Goal: Task Accomplishment & Management: Use online tool/utility

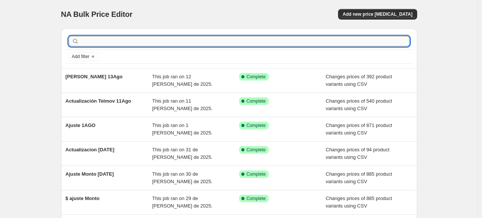
click at [92, 45] on input "text" at bounding box center [245, 41] width 329 height 10
type input "Telmov"
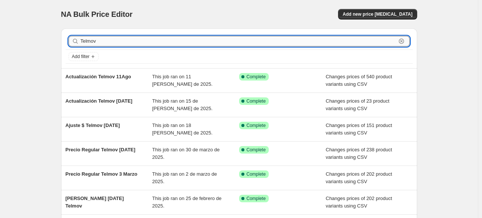
click at [129, 43] on input "Telmov" at bounding box center [239, 41] width 316 height 10
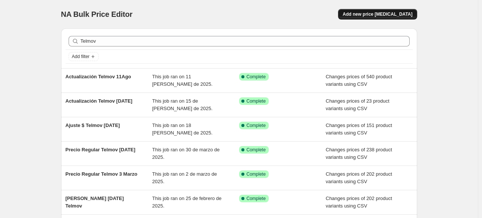
click at [375, 12] on span "Add new price [MEDICAL_DATA]" at bounding box center [378, 14] width 70 height 6
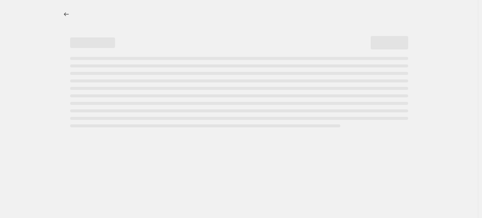
select select "percentage"
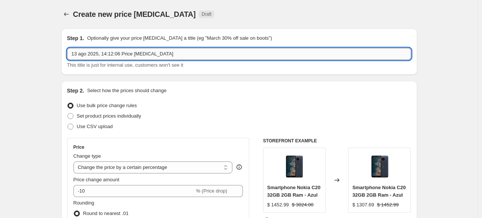
click at [172, 54] on input "13 ago 2025, 14:12:06 Price [MEDICAL_DATA]" at bounding box center [239, 54] width 344 height 12
type input "Telmov 13AGO"
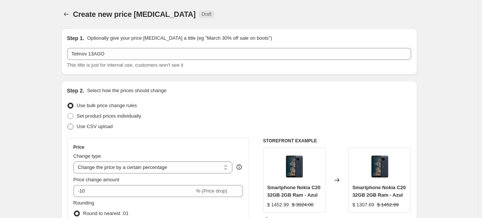
click at [76, 126] on label "Use CSV upload" at bounding box center [90, 126] width 46 height 10
click at [68, 124] on input "Use CSV upload" at bounding box center [67, 124] width 0 height 0
radio input "true"
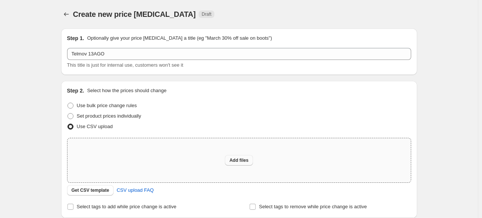
click at [236, 159] on span "Add files" at bounding box center [238, 160] width 19 height 6
type input "C:\fakepath\Telmov 13AGO.csv"
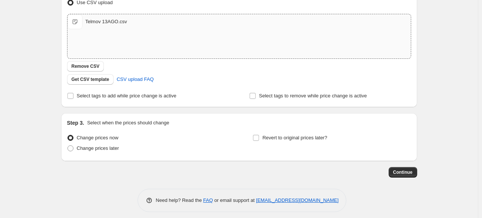
scroll to position [129, 0]
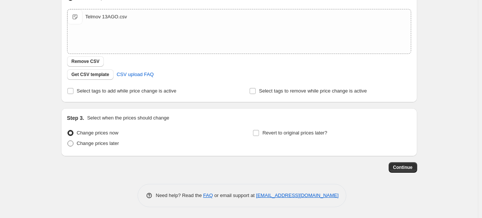
click at [74, 144] on span at bounding box center [70, 143] width 7 height 7
click at [68, 141] on input "Change prices later" at bounding box center [67, 141] width 0 height 0
radio input "true"
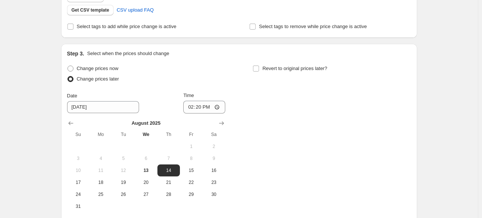
scroll to position [195, 0]
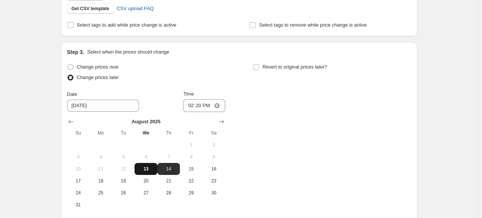
click at [145, 173] on button "13" at bounding box center [146, 169] width 22 height 12
type input "[DATE]"
click at [196, 105] on input "14:20" at bounding box center [204, 105] width 42 height 13
click at [218, 105] on input "14:20" at bounding box center [204, 105] width 42 height 13
click at [282, 156] on div "Change prices now Change prices later Date [DATE] Time 23:50 [DATE] Su Mo Tu We…" at bounding box center [239, 136] width 344 height 149
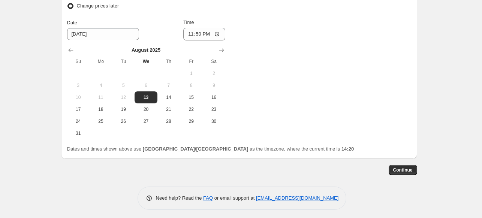
scroll to position [269, 0]
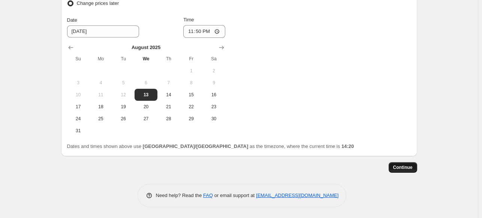
click at [403, 165] on span "Continue" at bounding box center [402, 168] width 19 height 6
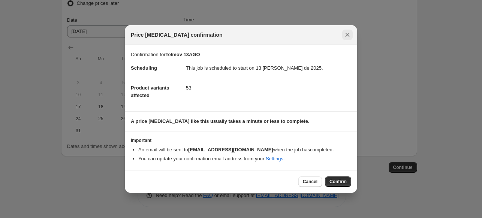
click at [349, 36] on icon "Close" at bounding box center [348, 35] width 4 height 4
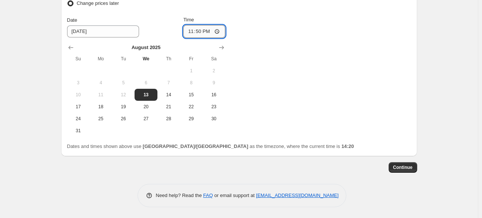
click at [198, 33] on input "23:50" at bounding box center [204, 31] width 42 height 13
type input "23:55"
click at [403, 168] on span "Continue" at bounding box center [402, 168] width 19 height 6
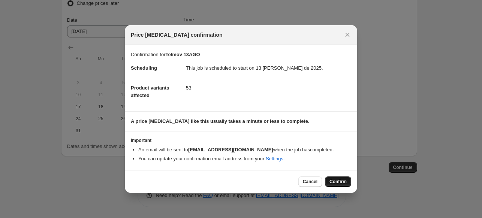
click at [336, 179] on span "Confirm" at bounding box center [338, 182] width 17 height 6
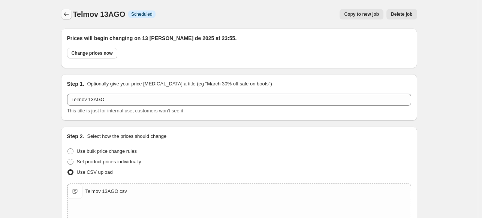
click at [67, 17] on icon "Price change jobs" at bounding box center [66, 13] width 7 height 7
